Goal: Communication & Community: Answer question/provide support

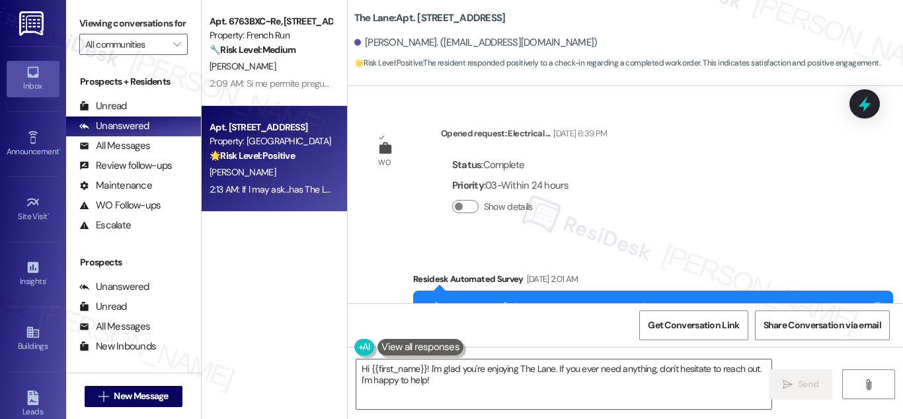
scroll to position [5455, 0]
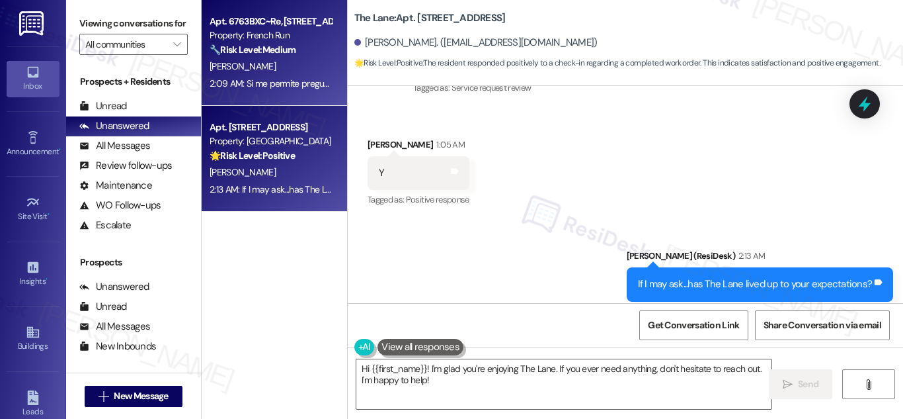
click at [302, 45] on div "🔧 Risk Level: Medium The resident responded positively to a follow-up regarding…" at bounding box center [271, 50] width 122 height 14
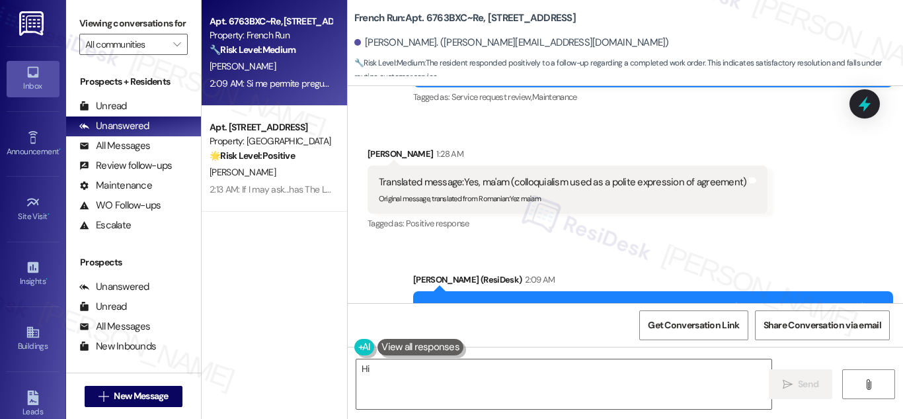
scroll to position [2461, 0]
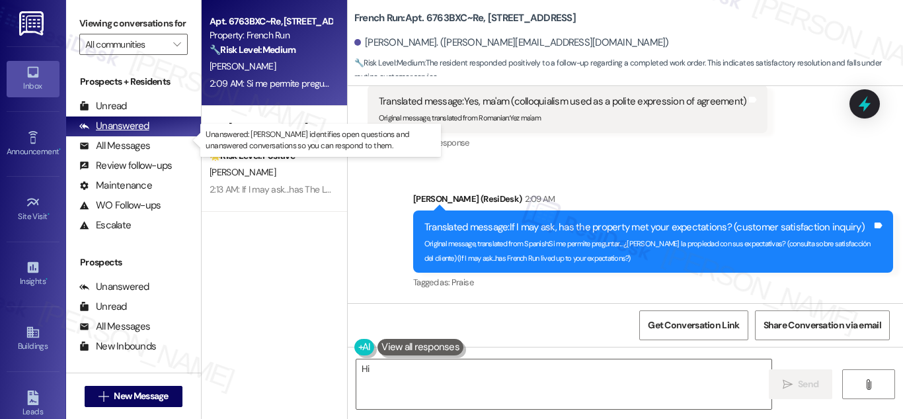
click at [108, 133] on div "Unanswered" at bounding box center [114, 126] width 70 height 14
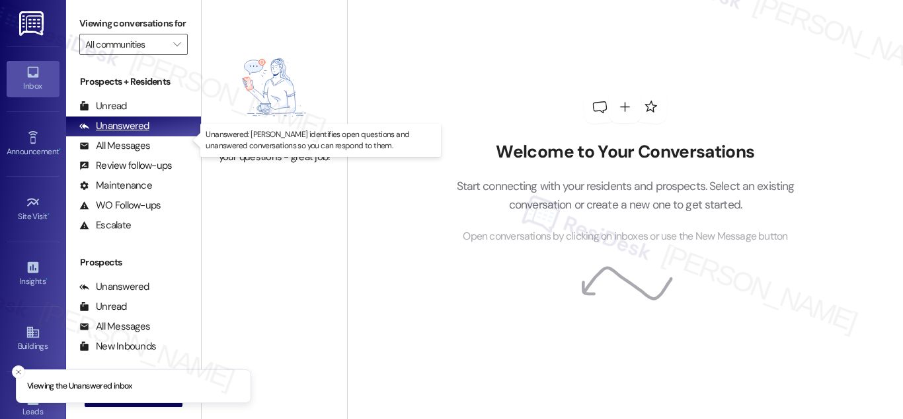
click at [118, 133] on div "Unanswered" at bounding box center [114, 126] width 70 height 14
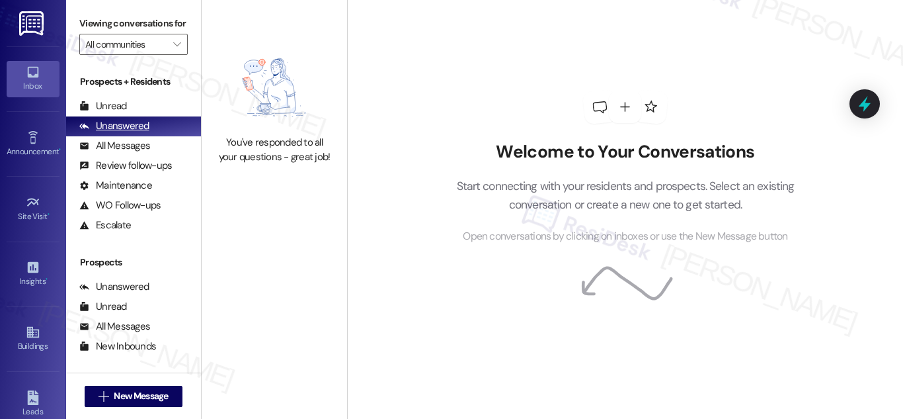
click at [128, 133] on div "Unanswered" at bounding box center [114, 126] width 70 height 14
